Goal: Transaction & Acquisition: Purchase product/service

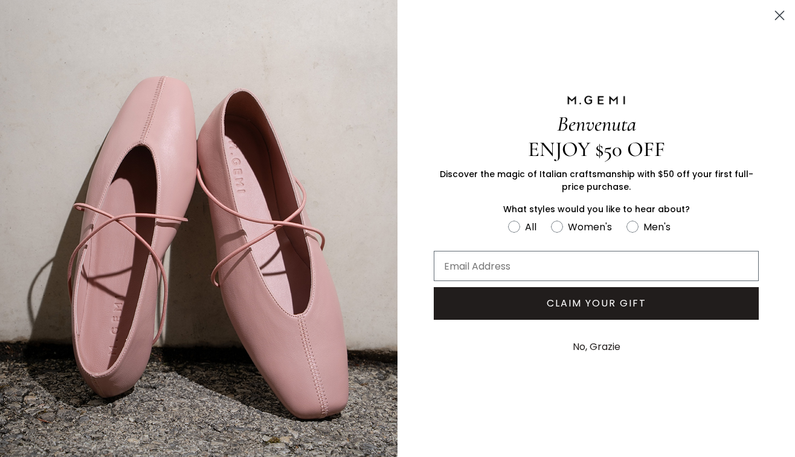
click at [770, 23] on icon "Close dialog" at bounding box center [779, 15] width 21 height 21
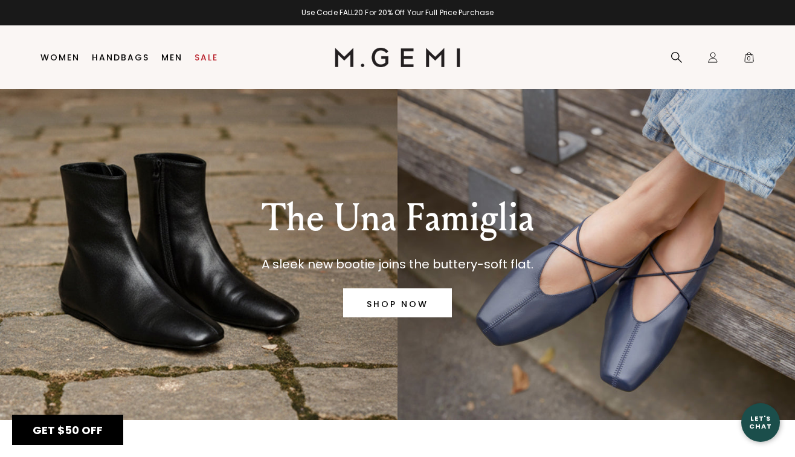
click at [769, 23] on icon "Close dialog" at bounding box center [779, 15] width 21 height 21
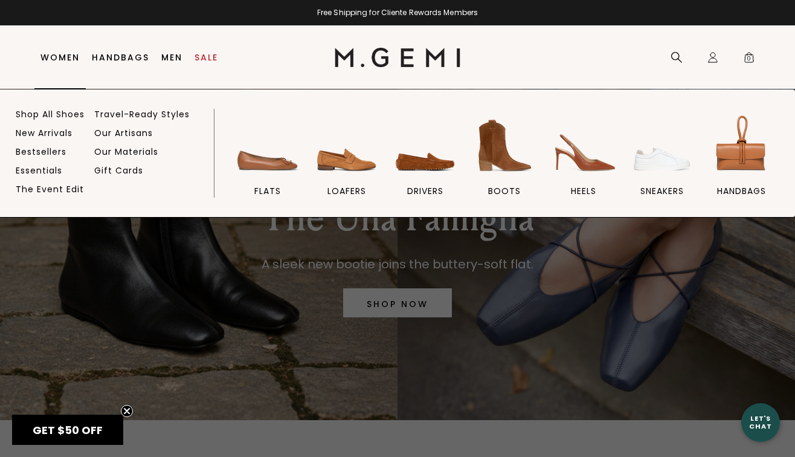
click at [45, 67] on li "Women Shop All Shoes New Arrivals Bestsellers Essentials The Event Edit Travel-…" at bounding box center [59, 57] width 51 height 63
click at [270, 175] on img at bounding box center [268, 146] width 68 height 68
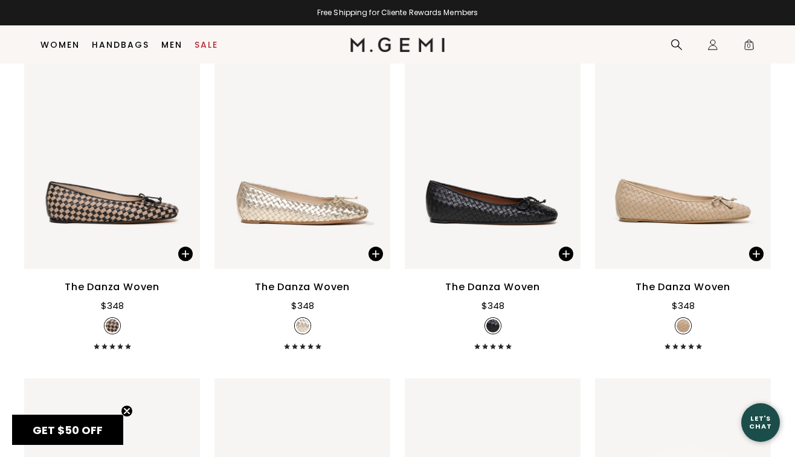
scroll to position [1237, 0]
